Goal: Task Accomplishment & Management: Manage account settings

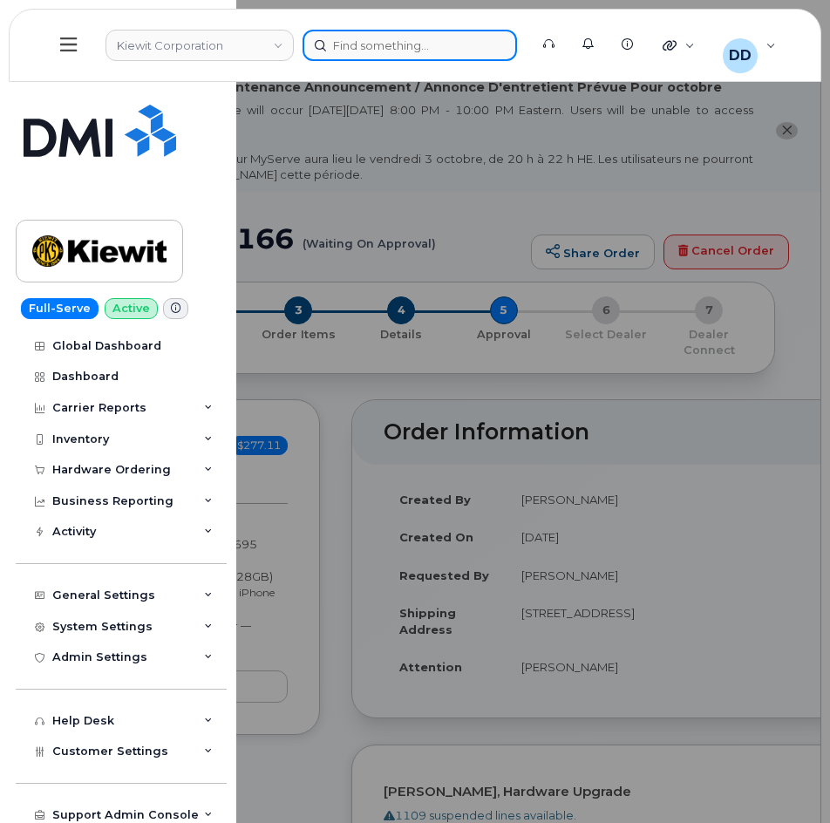
click at [359, 44] on div at bounding box center [409, 45] width 214 height 31
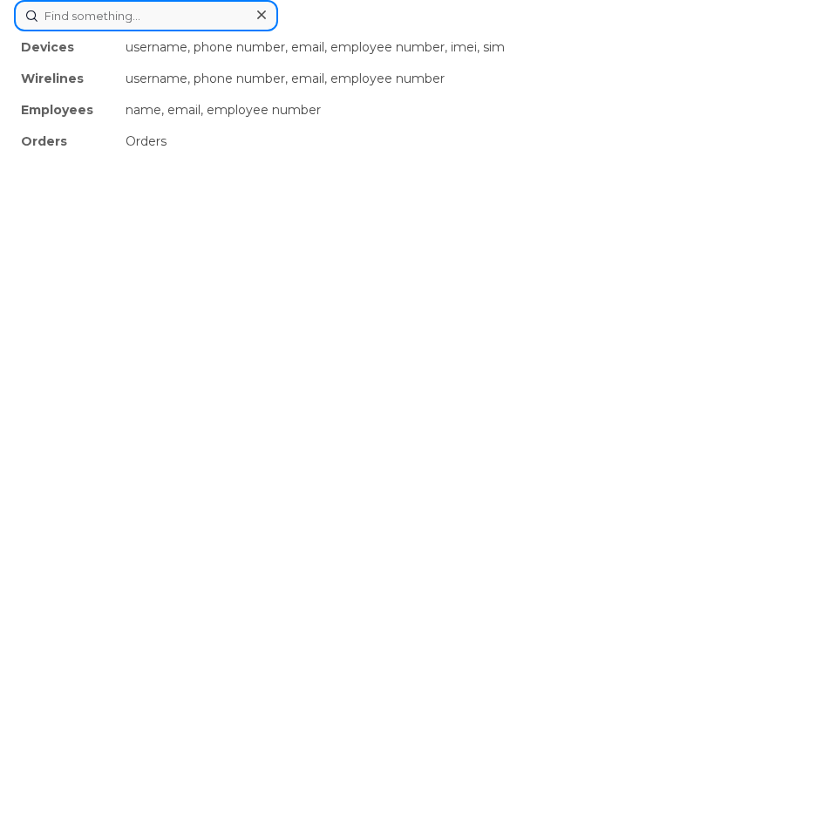
paste input "James Bell"
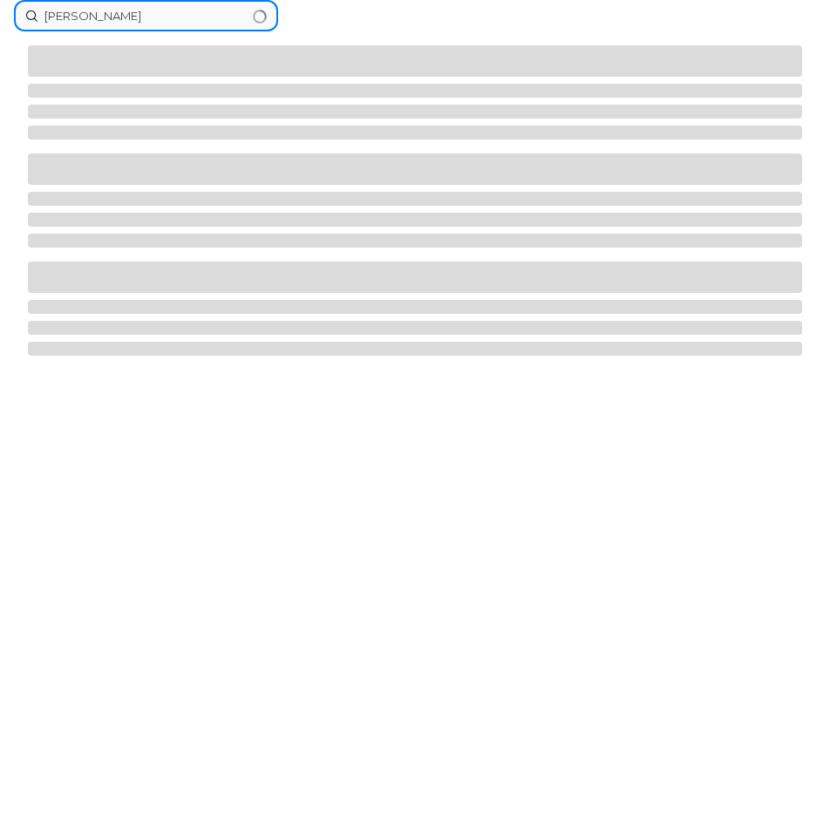
paste input "James Bell"
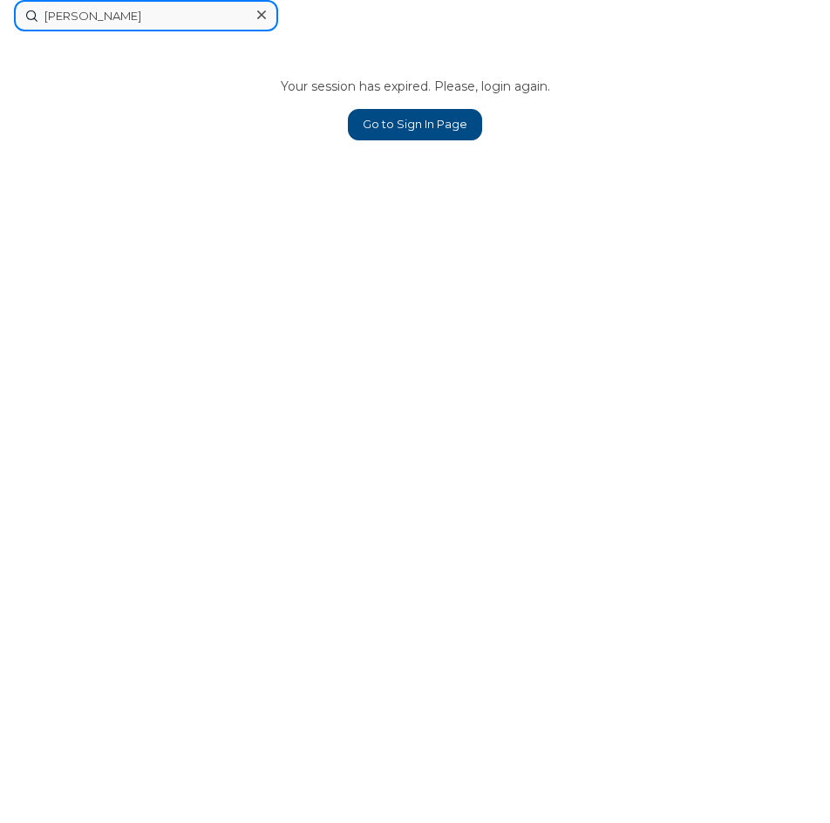
type input "James Bell"
click at [417, 119] on link "Go to Sign In Page" at bounding box center [415, 124] width 134 height 31
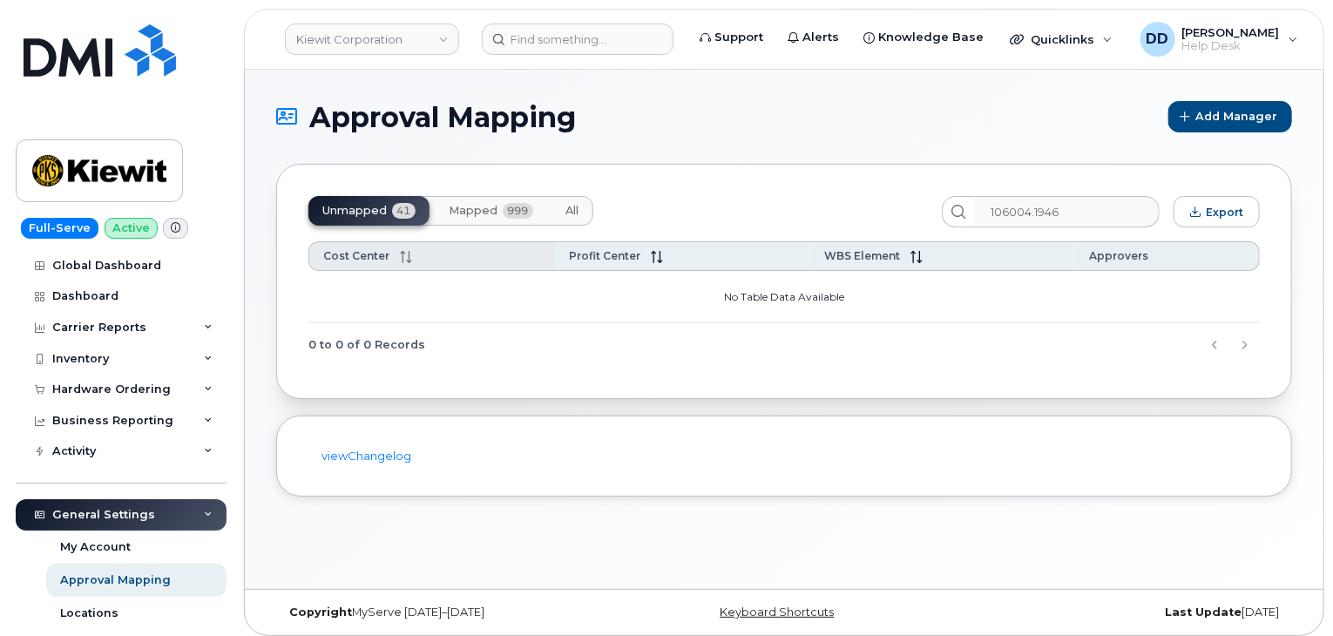
scroll to position [112, 0]
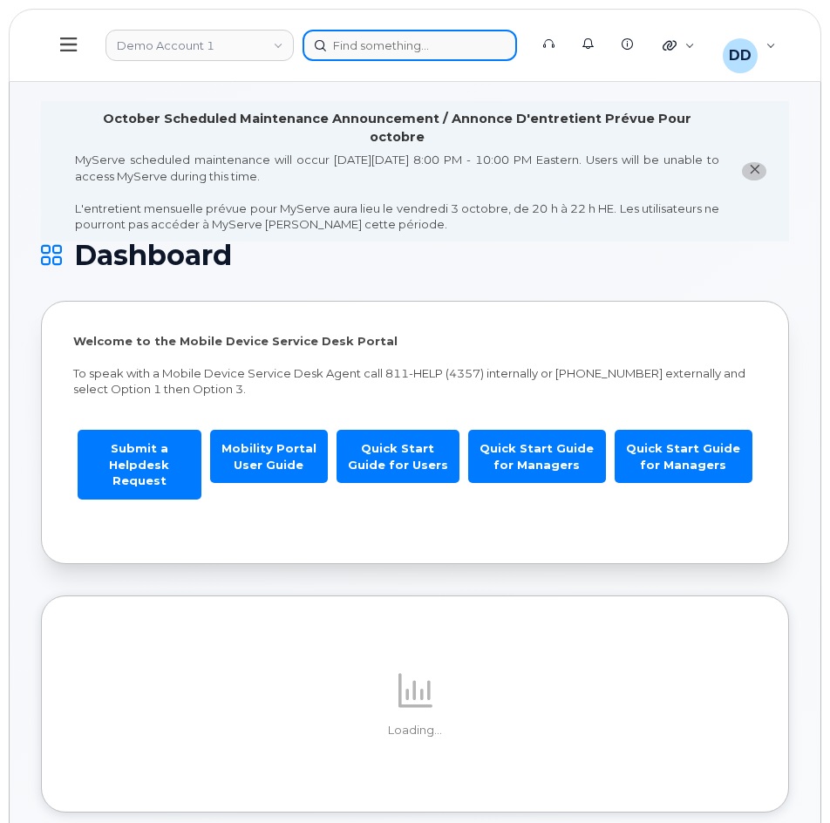
click at [385, 44] on div at bounding box center [409, 45] width 214 height 31
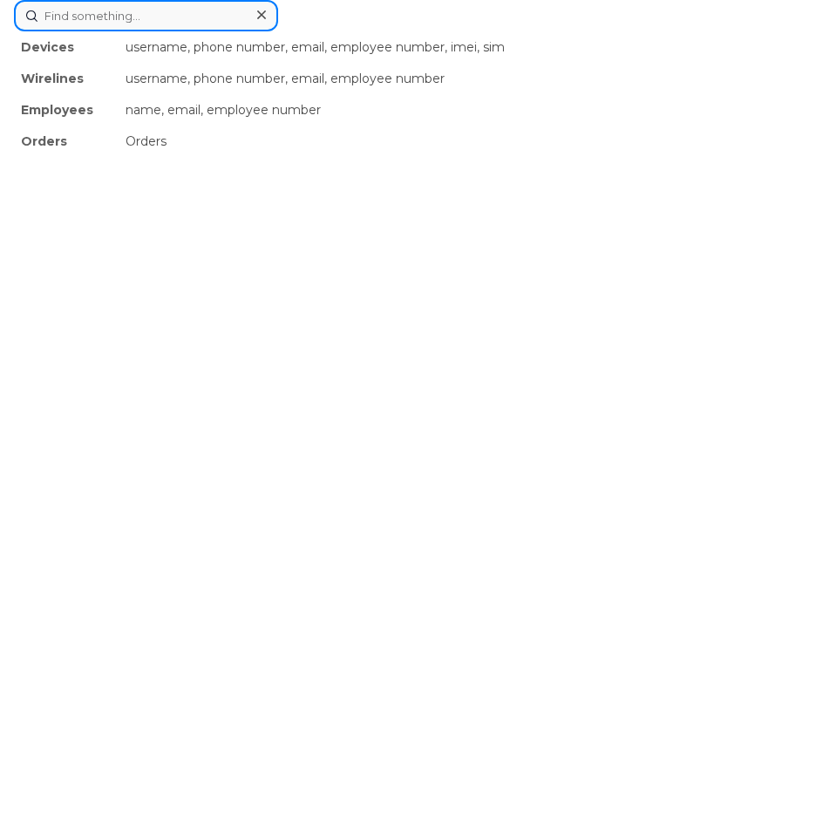
paste input "[PERSON_NAME]"
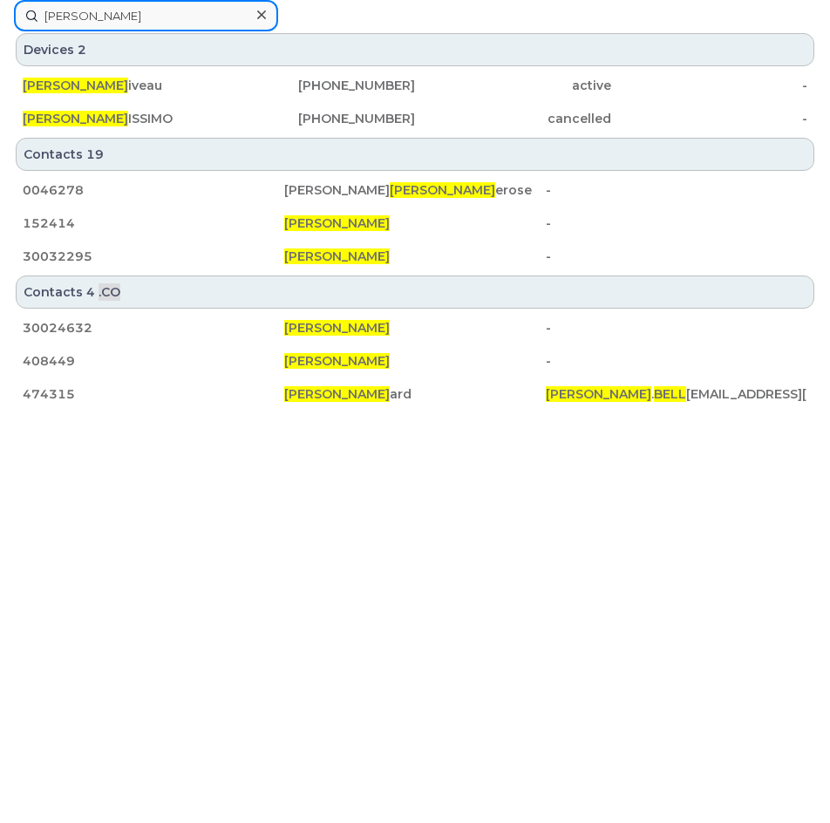
drag, startPoint x: 131, startPoint y: 15, endPoint x: -1, endPoint y: 25, distance: 132.0
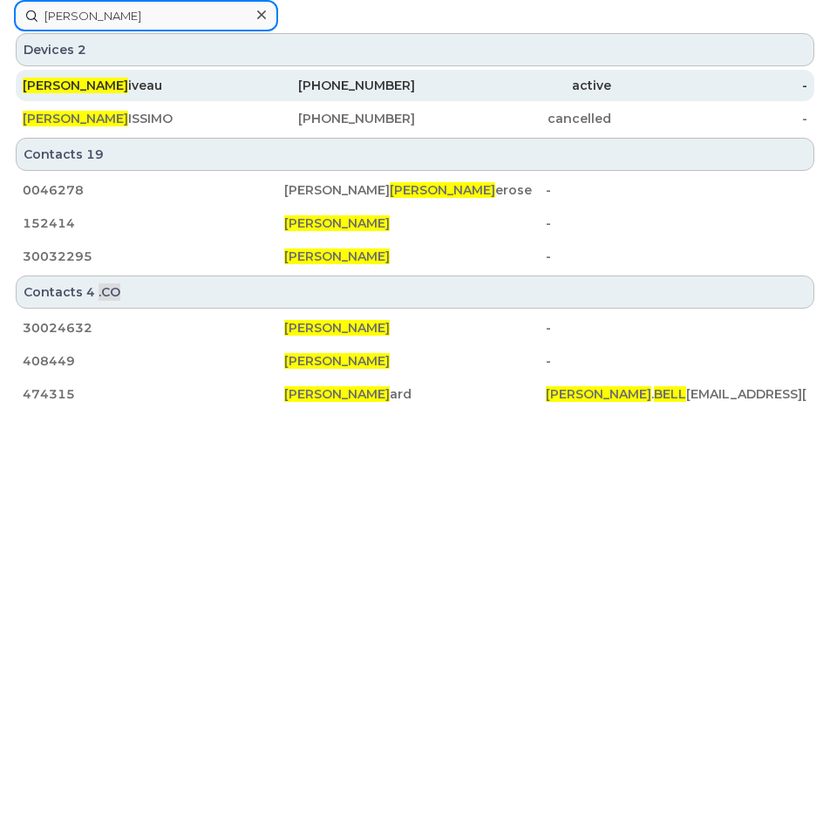
paste input "5876035096"
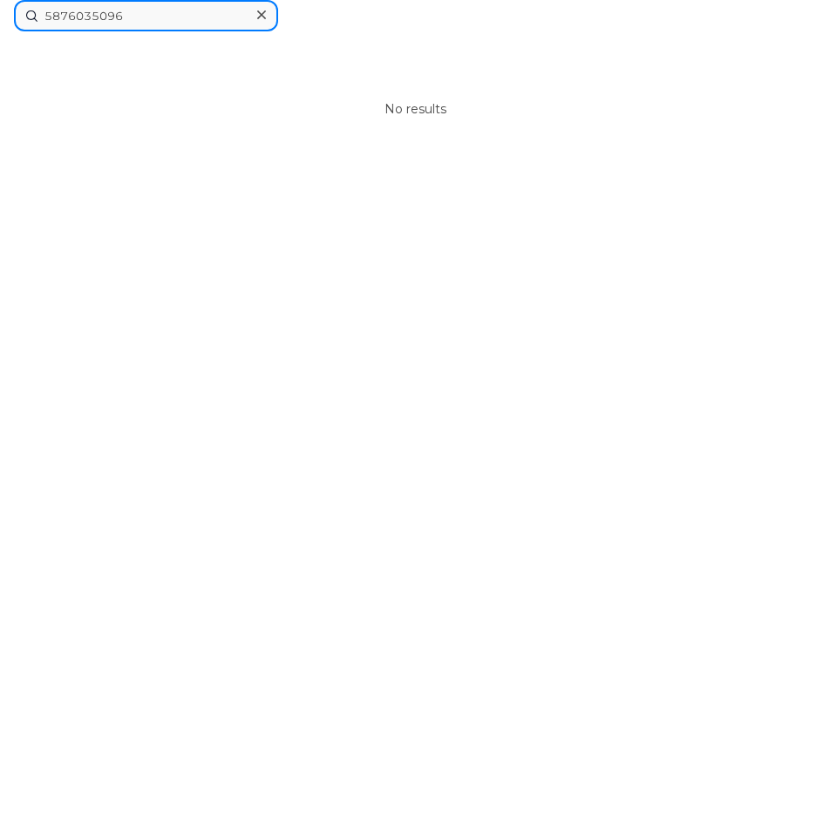
type input "James Bell"
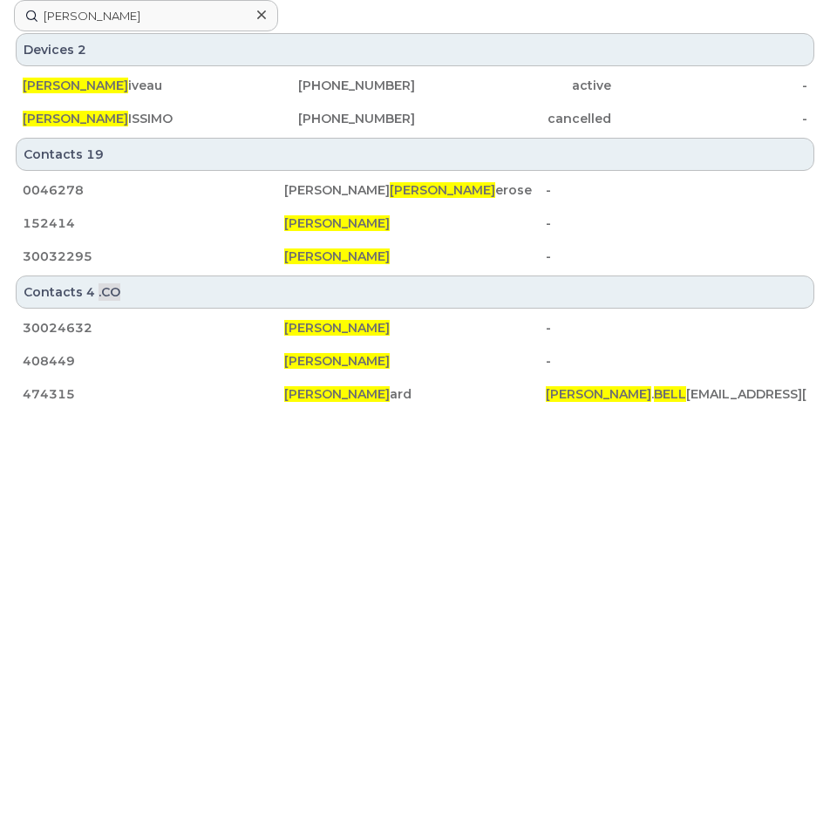
click at [260, 15] on icon at bounding box center [261, 15] width 9 height 14
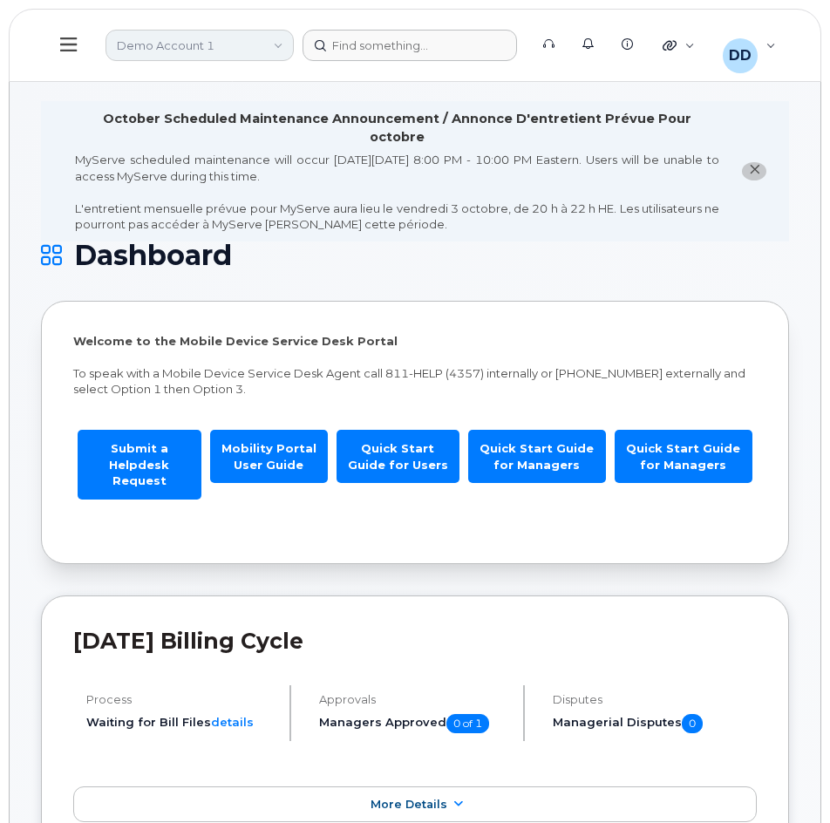
click at [276, 47] on link "Demo Account 1" at bounding box center [199, 45] width 188 height 31
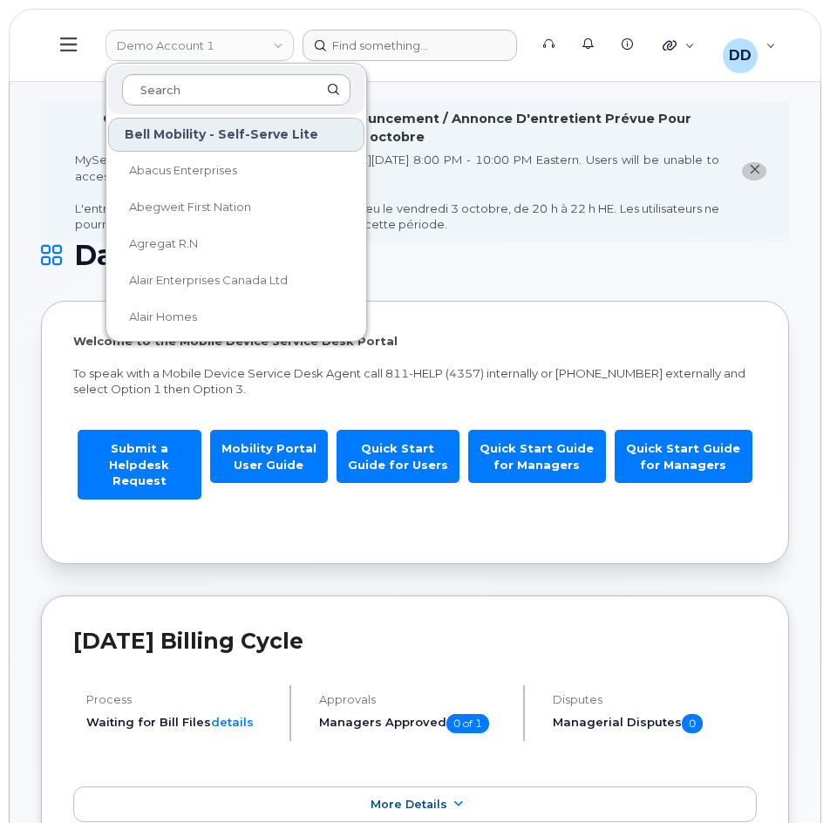
click at [226, 97] on input at bounding box center [236, 89] width 228 height 31
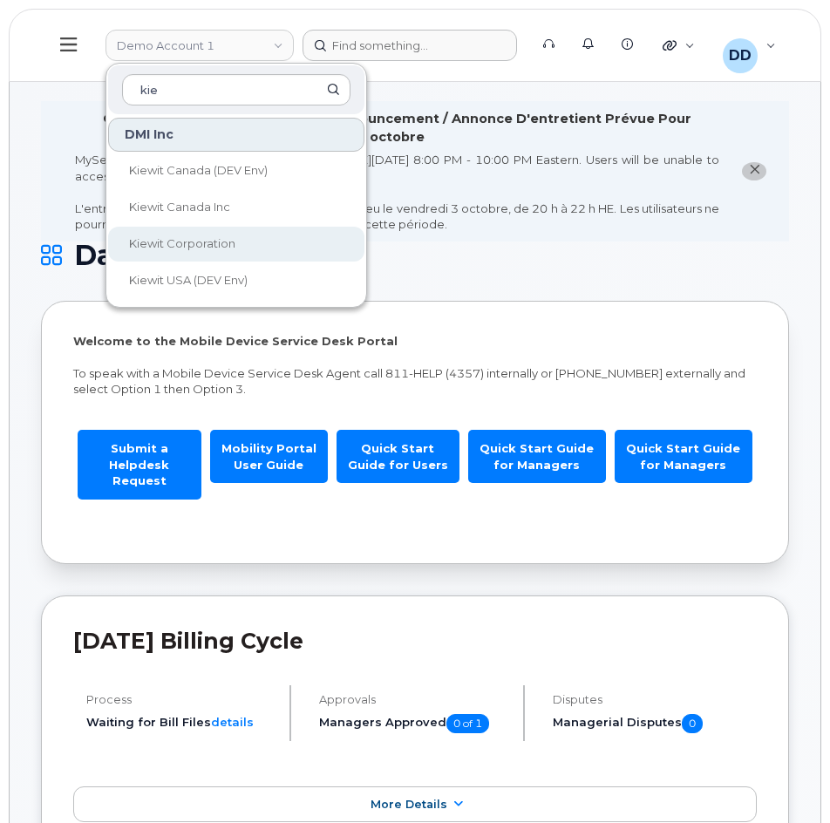
type input "kie"
click at [200, 249] on span "Kiewit Corporation" at bounding box center [182, 243] width 106 height 14
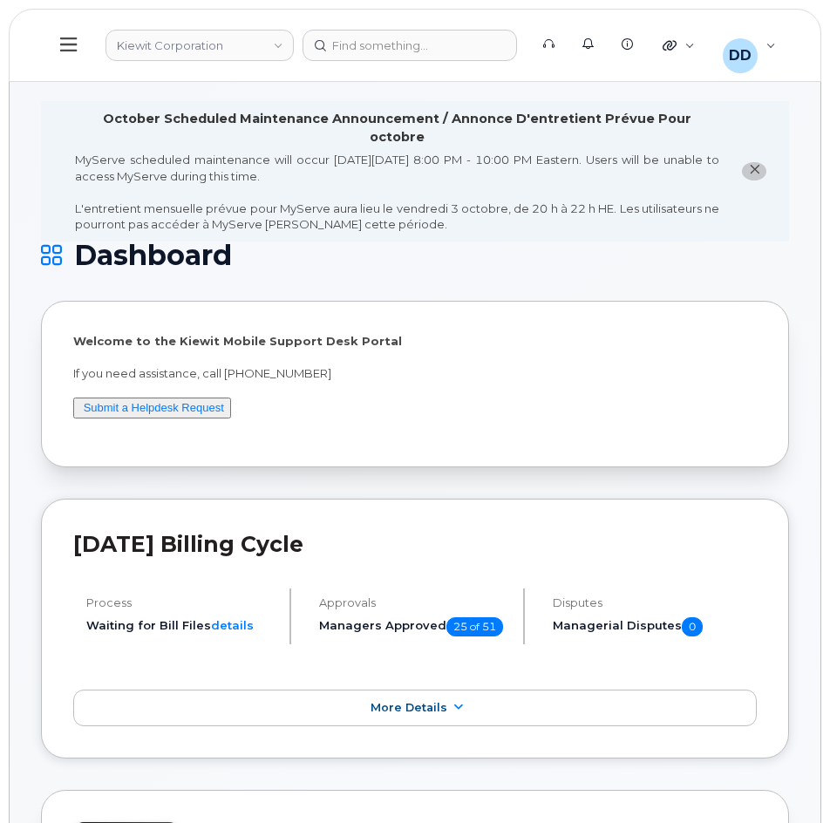
click at [62, 49] on icon at bounding box center [68, 44] width 17 height 19
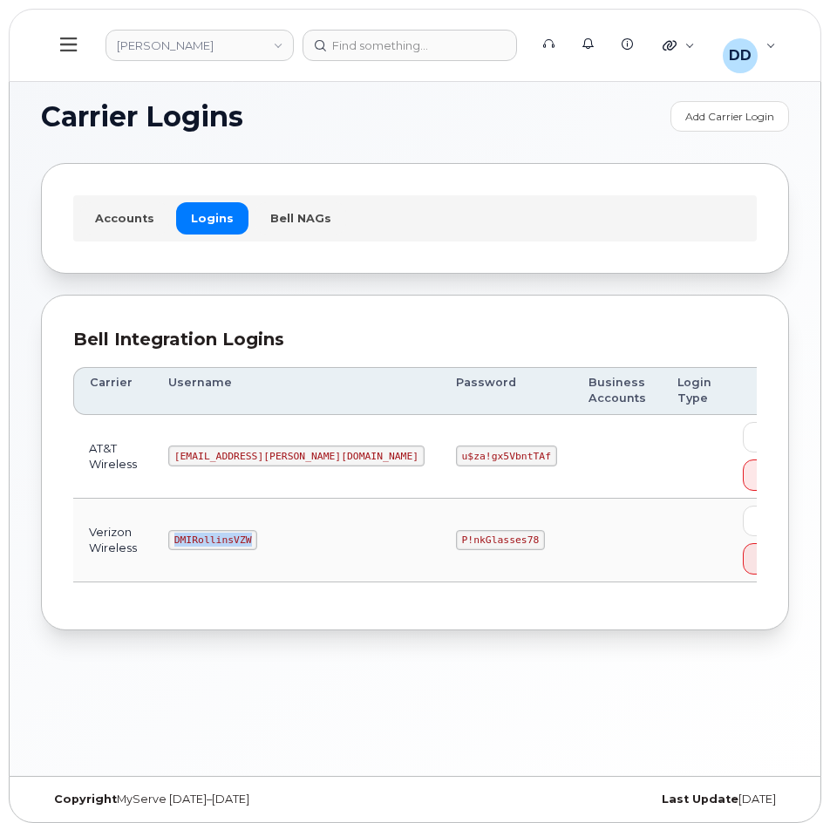
drag, startPoint x: 266, startPoint y: 538, endPoint x: 163, endPoint y: 547, distance: 103.3
click at [163, 547] on tr "Verizon Wireless DMIRollinsVZW P!nkGlasses78 Edit Delete" at bounding box center [450, 540] width 755 height 84
copy tr "DMIRollinsVZW"
drag, startPoint x: 418, startPoint y: 537, endPoint x: 320, endPoint y: 537, distance: 98.5
click at [320, 539] on tr "Verizon Wireless DMIRollinsVZW P!nkGlasses78 Edit Delete" at bounding box center [450, 540] width 755 height 84
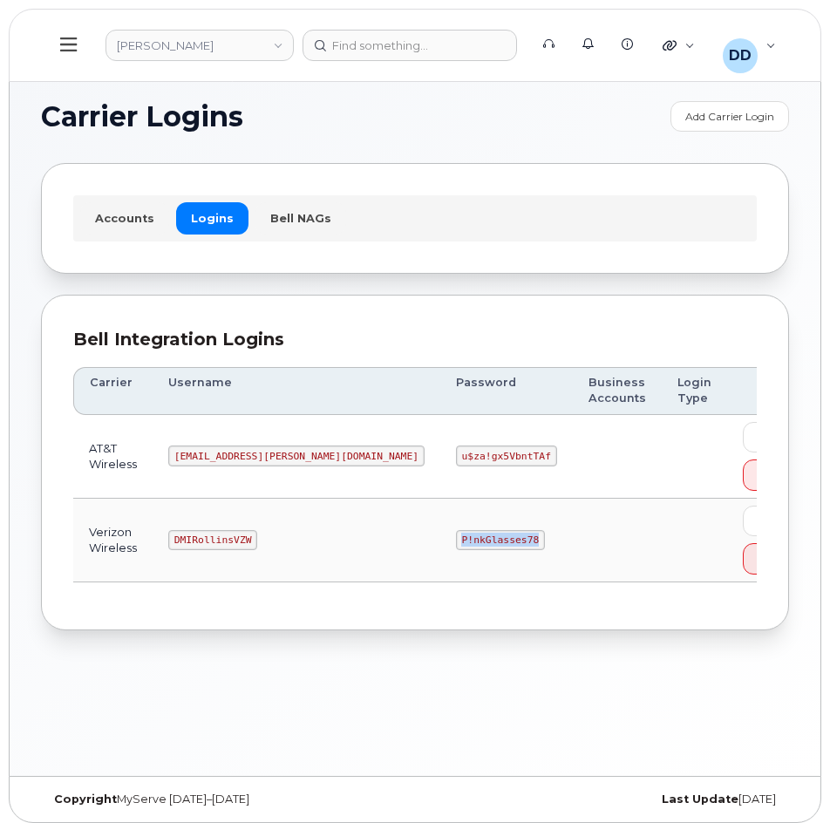
copy tr "P!nkGlasses78"
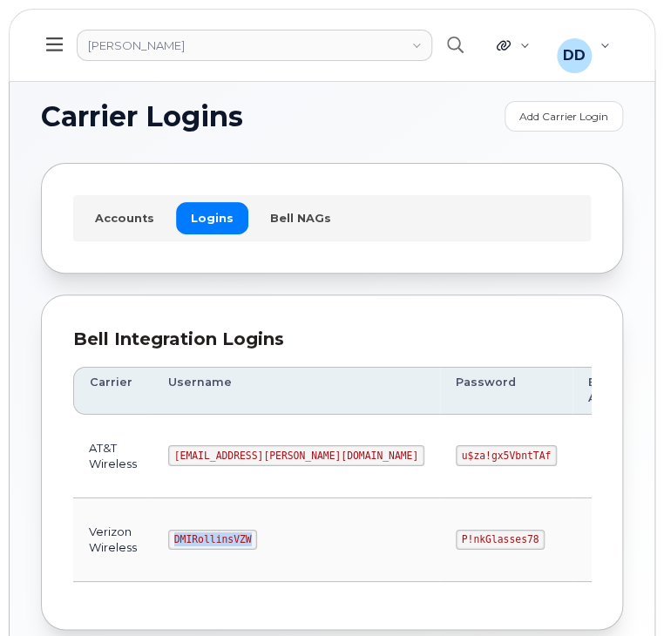
drag, startPoint x: 248, startPoint y: 537, endPoint x: 151, endPoint y: 545, distance: 98.0
click at [152, 545] on td "DMIRollinsVZW" at bounding box center [296, 540] width 288 height 84
copy code "DMIRollinsVZW"
drag, startPoint x: 401, startPoint y: 538, endPoint x: 311, endPoint y: 543, distance: 89.9
click at [440, 543] on td "P!nkGlasses78" at bounding box center [506, 540] width 132 height 84
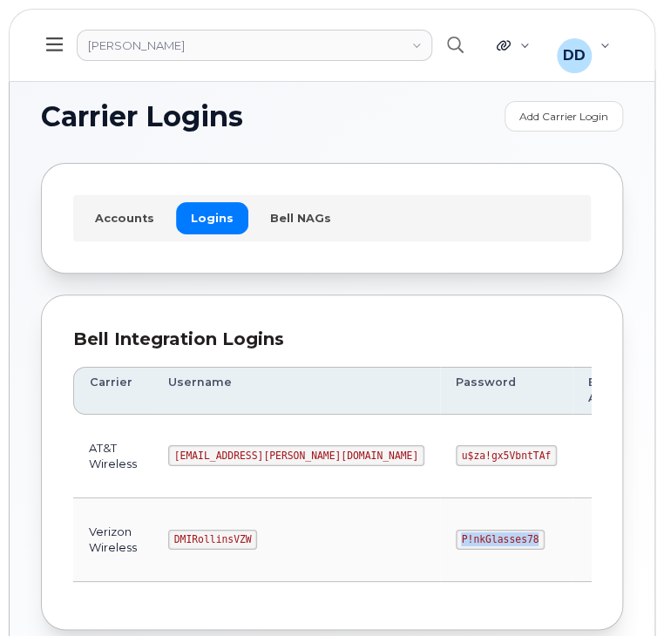
copy code "P!nkGlasses78"
drag, startPoint x: 227, startPoint y: 535, endPoint x: 167, endPoint y: 537, distance: 59.3
click at [168, 537] on code "DMIRollinsVZW" at bounding box center [212, 540] width 89 height 21
copy code "DMIRollinsVZW"
drag, startPoint x: 403, startPoint y: 531, endPoint x: 324, endPoint y: 534, distance: 78.5
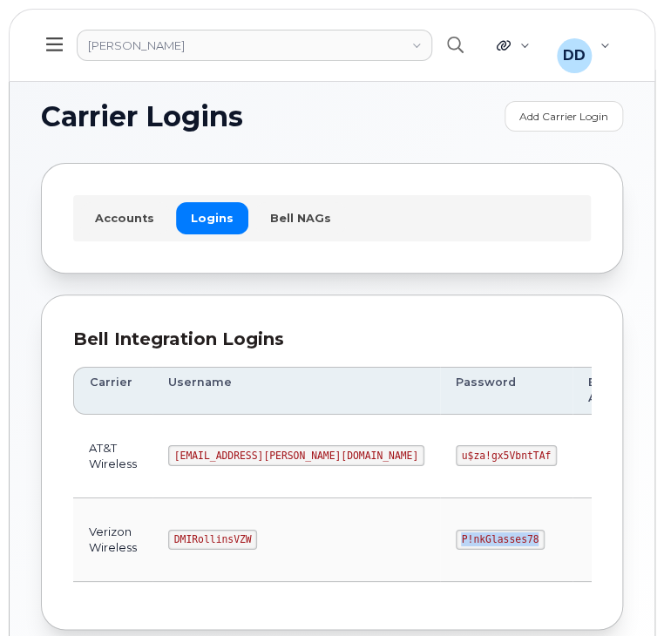
click at [440, 533] on td "P!nkGlasses78" at bounding box center [506, 540] width 132 height 84
copy code "P!nkGlasses78"
drag, startPoint x: 285, startPoint y: 454, endPoint x: 144, endPoint y: 458, distance: 141.2
click at [144, 458] on tr "AT&T Wireless MS-Rollins@dminc.com u$za!gx5VbntTAf Edit Delete" at bounding box center [450, 457] width 755 height 84
copy tr "[EMAIL_ADDRESS][PERSON_NAME][DOMAIN_NAME]"
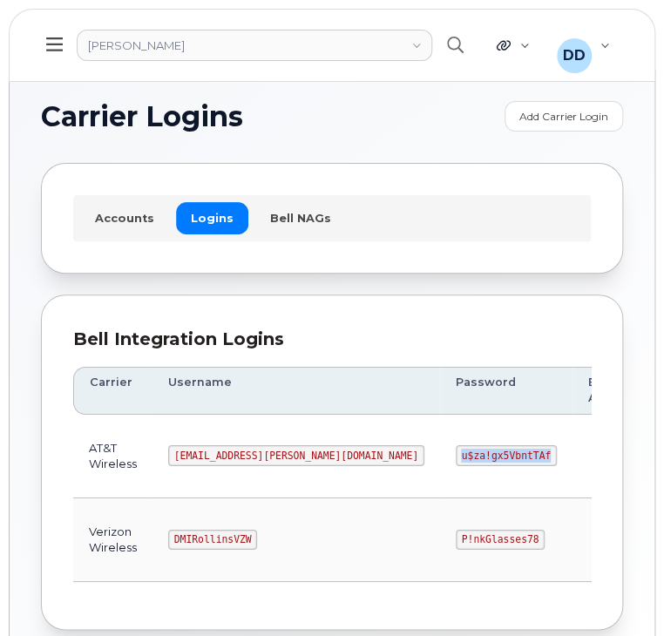
drag, startPoint x: 410, startPoint y: 457, endPoint x: 323, endPoint y: 456, distance: 86.3
click at [456, 456] on code "u$za!gx5VbntTAf" at bounding box center [506, 455] width 101 height 21
copy code "u$za!gx5VbntTAf"
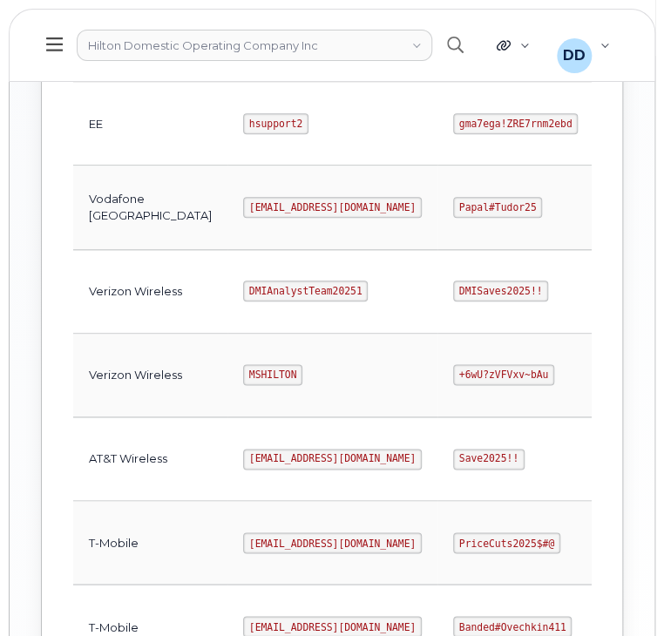
scroll to position [911, 0]
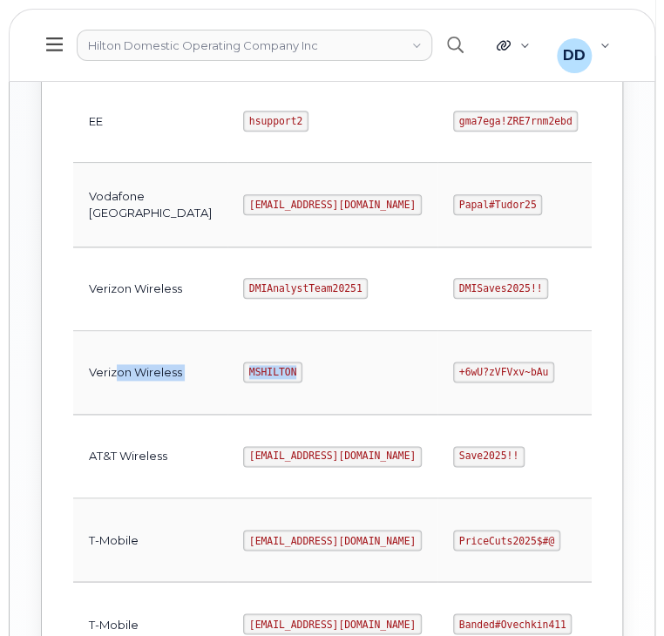
drag, startPoint x: 227, startPoint y: 370, endPoint x: 118, endPoint y: 365, distance: 109.0
click at [118, 365] on tr "Verizon Wireless MSHILTON +6wU?zVFVxv~bAu Edit Delete" at bounding box center [495, 374] width 844 height 84
click at [295, 390] on td "MSHILTON" at bounding box center [332, 374] width 210 height 84
drag, startPoint x: 227, startPoint y: 371, endPoint x: 179, endPoint y: 374, distance: 47.1
click at [243, 374] on code "MSHILTON" at bounding box center [272, 372] width 59 height 21
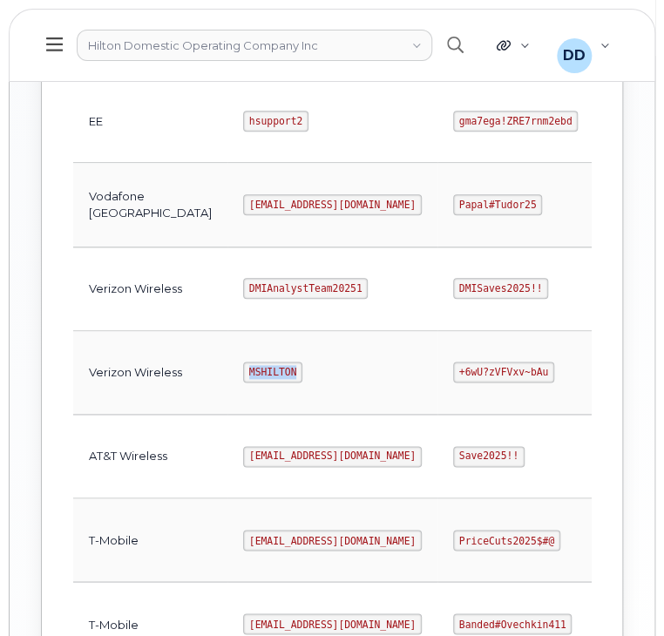
copy code "MSHILTON"
drag, startPoint x: 472, startPoint y: 370, endPoint x: 380, endPoint y: 379, distance: 92.8
click at [453, 379] on code "+6wU?zVFVxv~bAu" at bounding box center [503, 372] width 101 height 21
copy code "+6wU?zVFVxv~bAu"
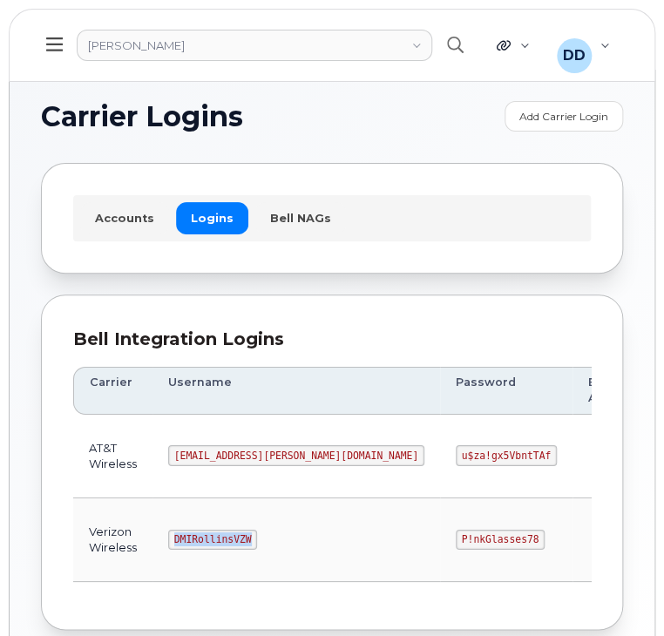
drag, startPoint x: 255, startPoint y: 538, endPoint x: 167, endPoint y: 538, distance: 88.0
click at [167, 538] on td "DMIRollinsVZW" at bounding box center [296, 540] width 288 height 84
copy code "DMIRollinsVZW"
drag, startPoint x: 404, startPoint y: 538, endPoint x: 324, endPoint y: 538, distance: 80.2
click at [440, 538] on td "P!nkGlasses78" at bounding box center [506, 540] width 132 height 84
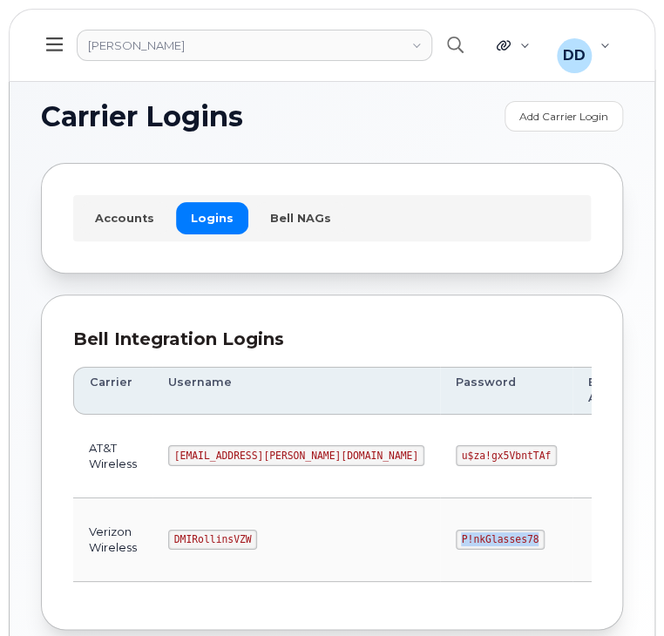
copy code "P!nkGlasses78"
